Goal: Information Seeking & Learning: Find specific fact

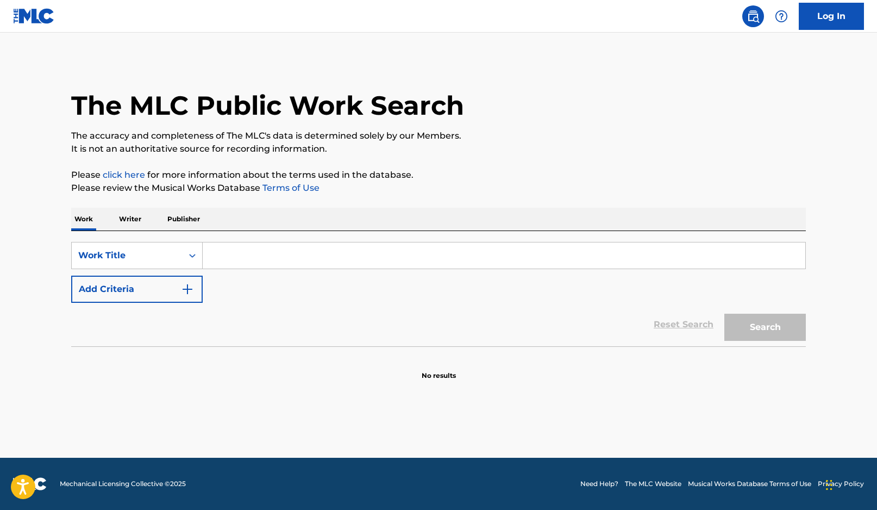
click at [144, 228] on div "Work Writer Publisher" at bounding box center [438, 219] width 735 height 23
click at [129, 217] on p "Writer" at bounding box center [130, 219] width 29 height 23
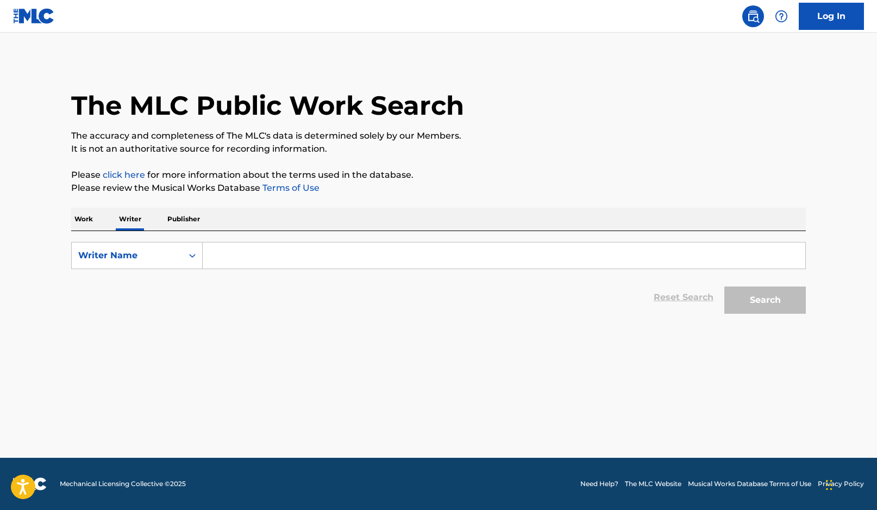
click at [311, 255] on input "Search Form" at bounding box center [504, 255] width 603 height 26
paste input "[PERSON_NAME]"
click at [766, 299] on button "Search" at bounding box center [765, 299] width 82 height 27
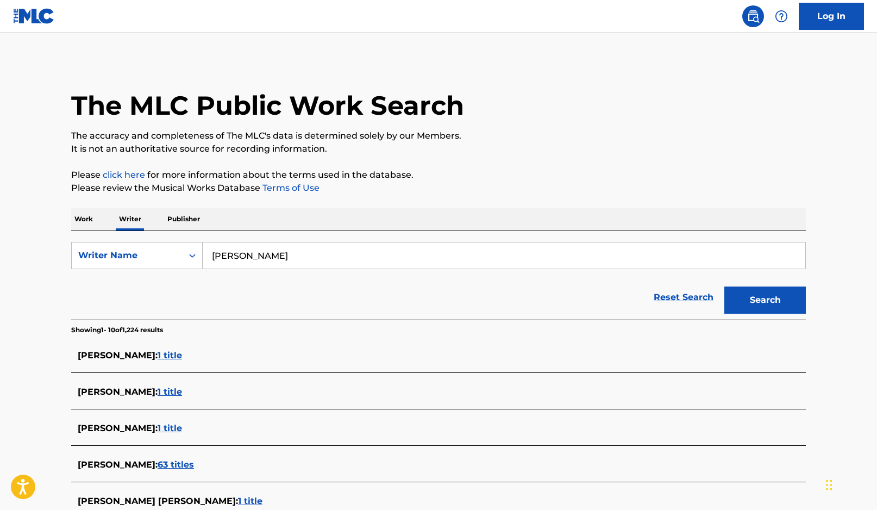
click at [278, 252] on input "[PERSON_NAME]" at bounding box center [504, 255] width 603 height 26
drag, startPoint x: 289, startPoint y: 256, endPoint x: 215, endPoint y: 252, distance: 74.0
click at [212, 252] on input "[PERSON_NAME]" at bounding box center [504, 255] width 603 height 26
paste input "[PERSON_NAME]"
type input "[PERSON_NAME]"
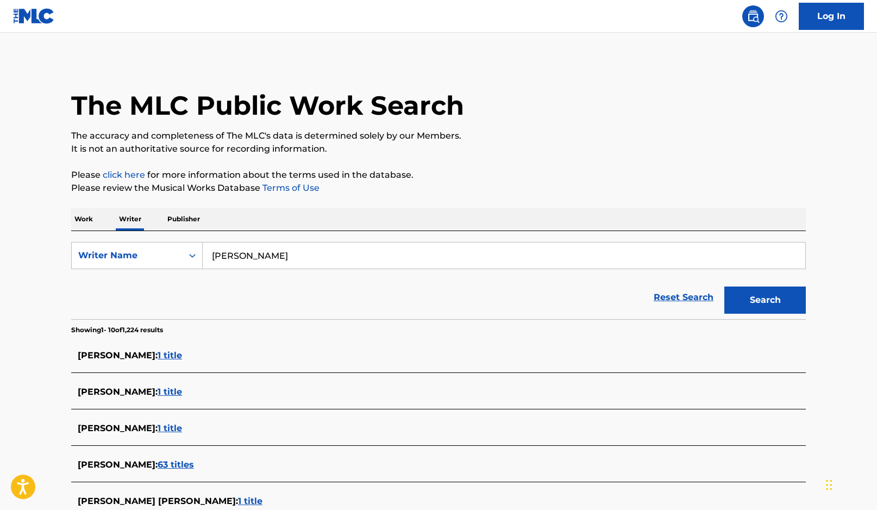
click at [724, 286] on button "Search" at bounding box center [765, 299] width 82 height 27
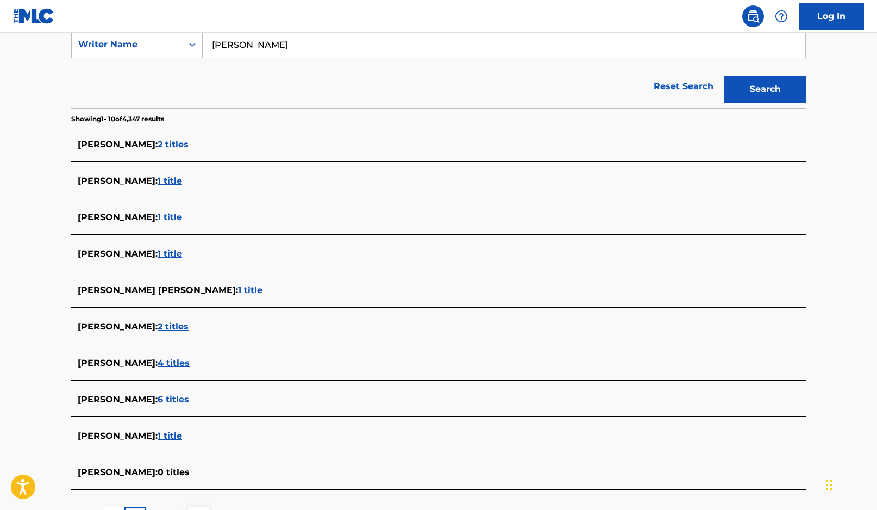
scroll to position [211, 0]
click at [180, 145] on span "2 titles" at bounding box center [173, 144] width 31 height 10
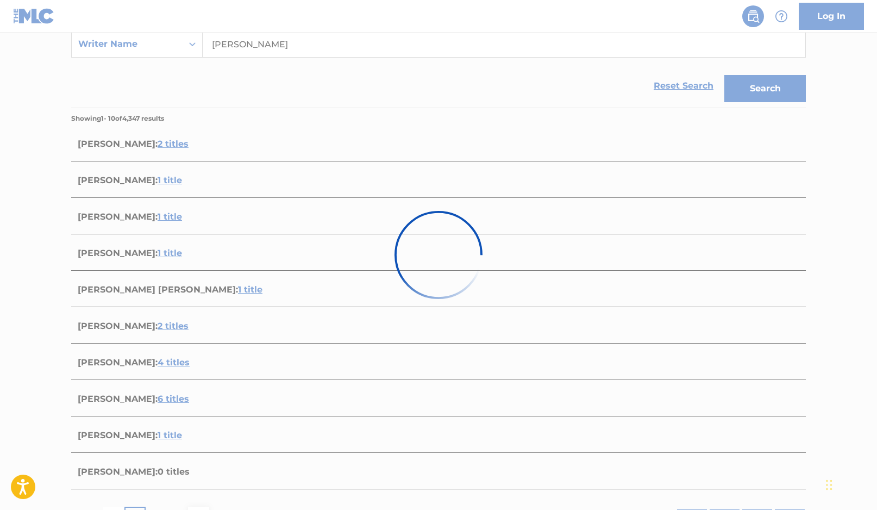
scroll to position [133, 0]
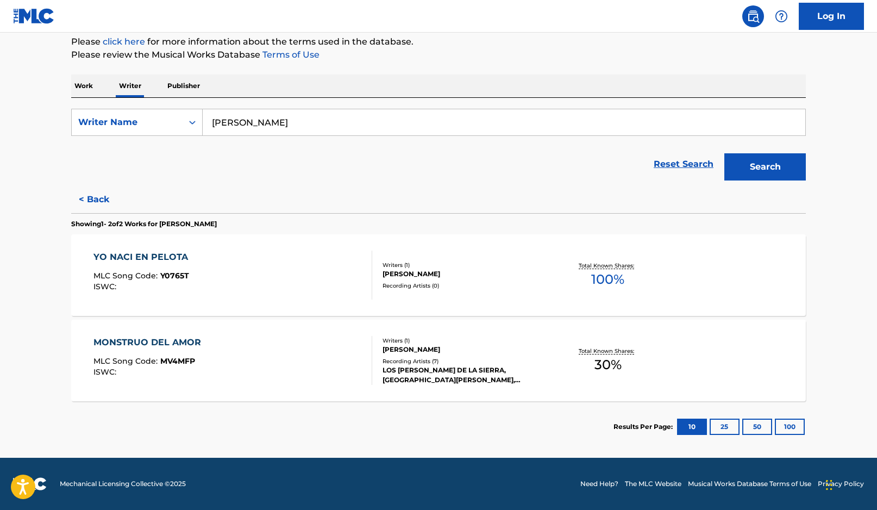
click at [273, 289] on div "YO NACI EN PELOTA MLC Song Code : Y0765T ISWC :" at bounding box center [232, 274] width 279 height 49
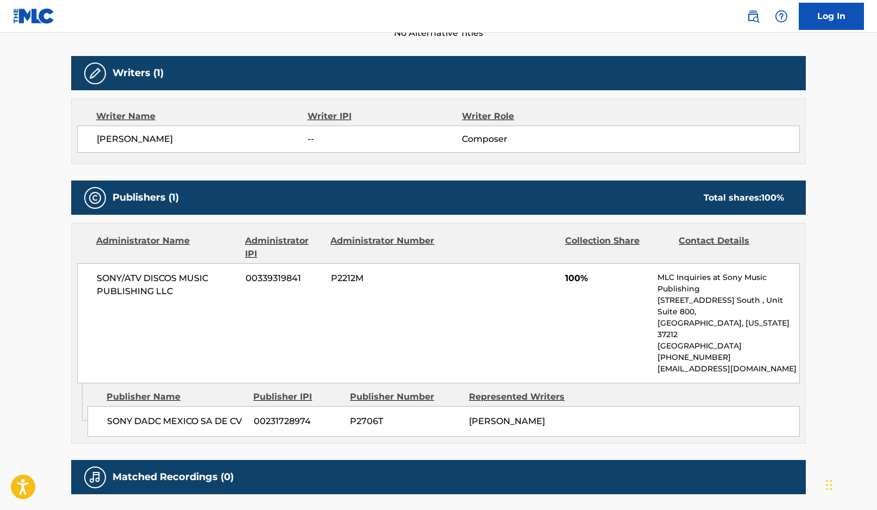
scroll to position [391, 0]
